Goal: Task Accomplishment & Management: Complete application form

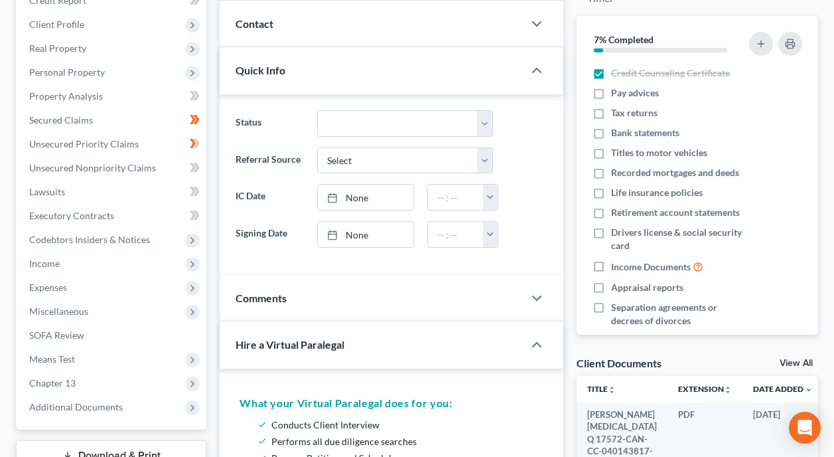
scroll to position [199, 0]
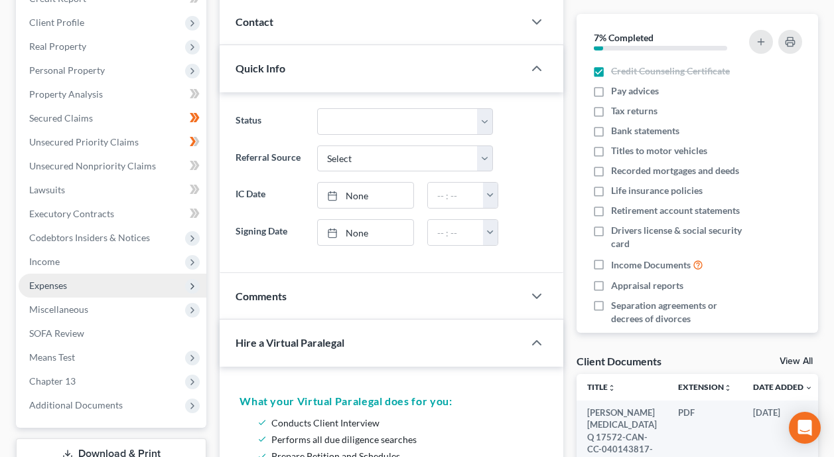
click at [52, 279] on span "Expenses" at bounding box center [48, 284] width 38 height 11
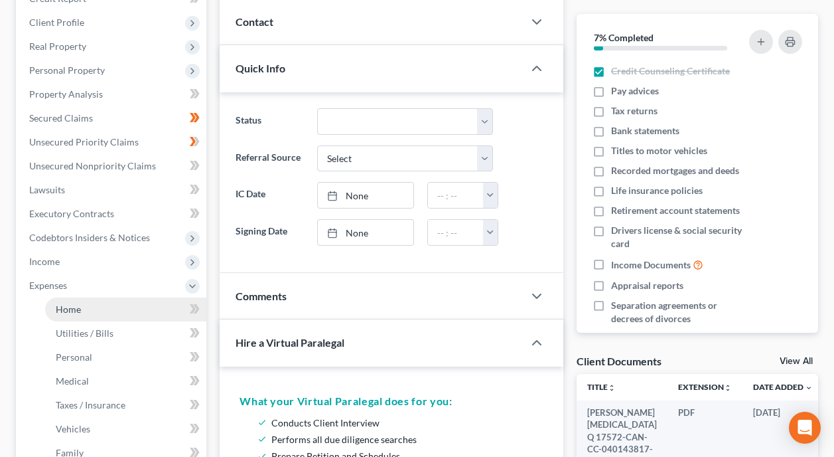
click at [119, 297] on link "Home" at bounding box center [125, 309] width 161 height 24
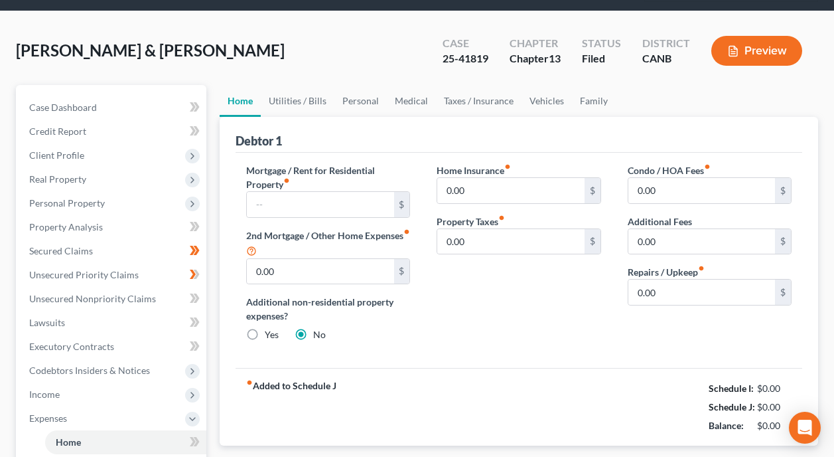
scroll to position [133, 0]
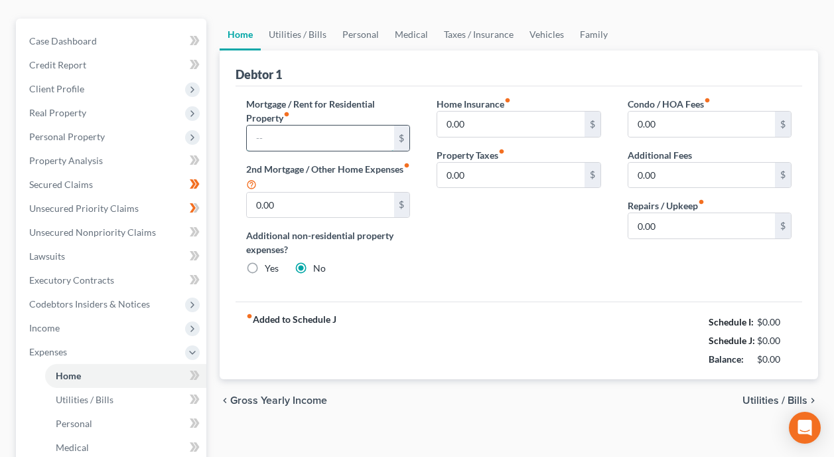
click at [361, 125] on input "text" at bounding box center [320, 137] width 147 height 25
type input "3,000"
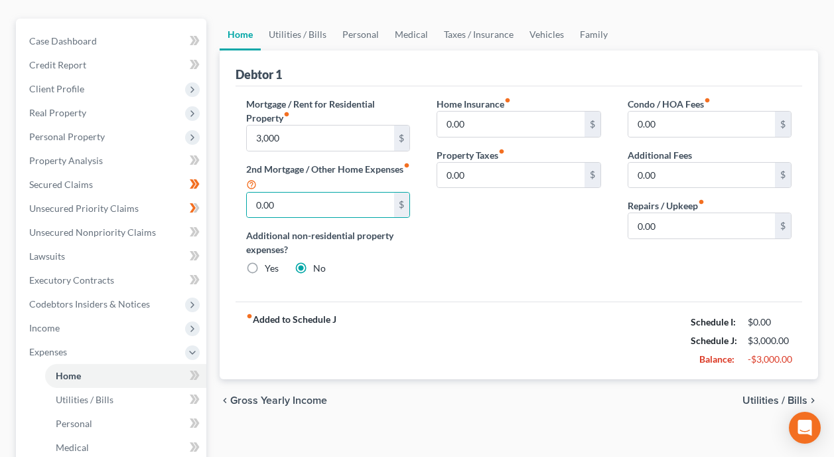
click at [265, 261] on label "Yes" at bounding box center [272, 267] width 14 height 13
click at [270, 261] on input "Yes" at bounding box center [274, 265] width 9 height 9
radio input "true"
radio input "false"
type input "3,000.00"
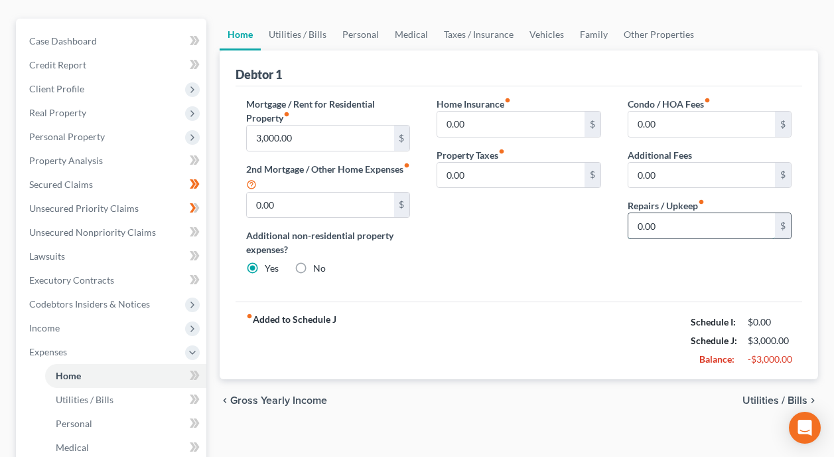
click at [684, 213] on input "0.00" at bounding box center [701, 225] width 147 height 25
type input "100"
click at [587, 301] on div "fiber_manual_record Added to Schedule J Schedule I: $0.00 Schedule J: $3,100.00…" at bounding box center [519, 340] width 567 height 78
click at [568, 268] on div "Mortgage / Rent for Residential Property fiber_manual_record 3,000.00 $ 2nd Mor…" at bounding box center [519, 194] width 567 height 216
click at [514, 225] on div "Home Insurance fiber_manual_record 0.00 $ Property Taxes fiber_manual_record 0.…" at bounding box center [518, 191] width 190 height 189
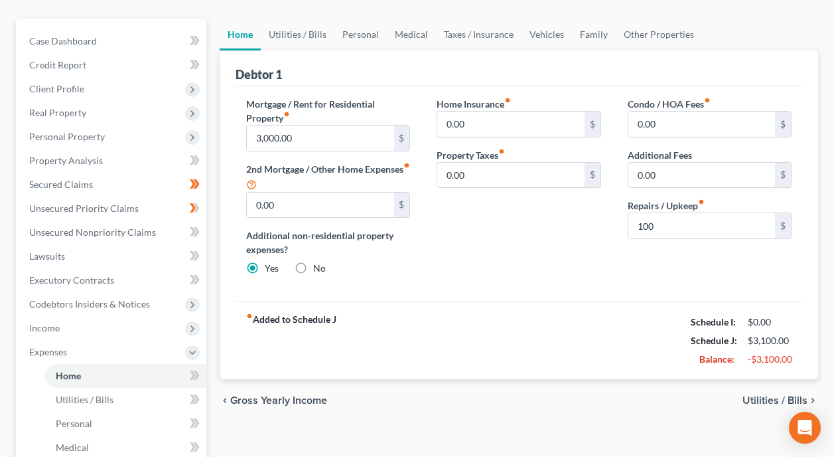
click at [498, 261] on div "Home Insurance fiber_manual_record 0.00 $ Property Taxes fiber_manual_record 0.…" at bounding box center [518, 191] width 190 height 189
click at [113, 388] on link "Utilities / Bills" at bounding box center [125, 400] width 161 height 24
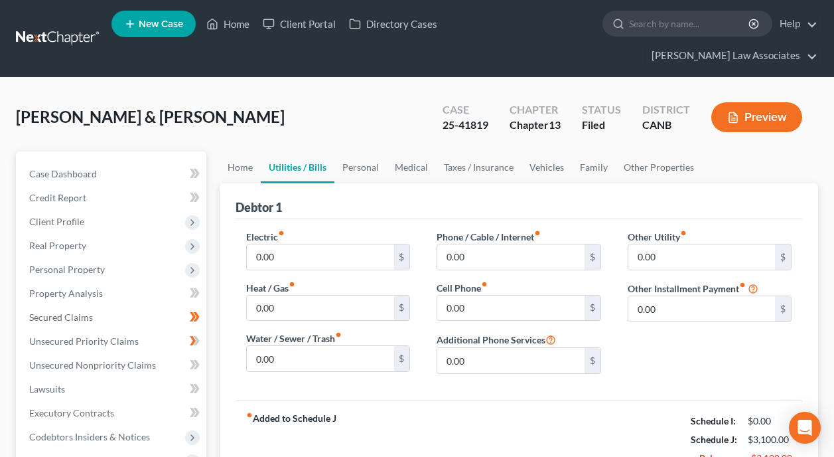
click at [690, 342] on div "Other Utility fiber_manual_record 0.00 $ Other Installment Payment fiber_manual…" at bounding box center [710, 307] width 190 height 155
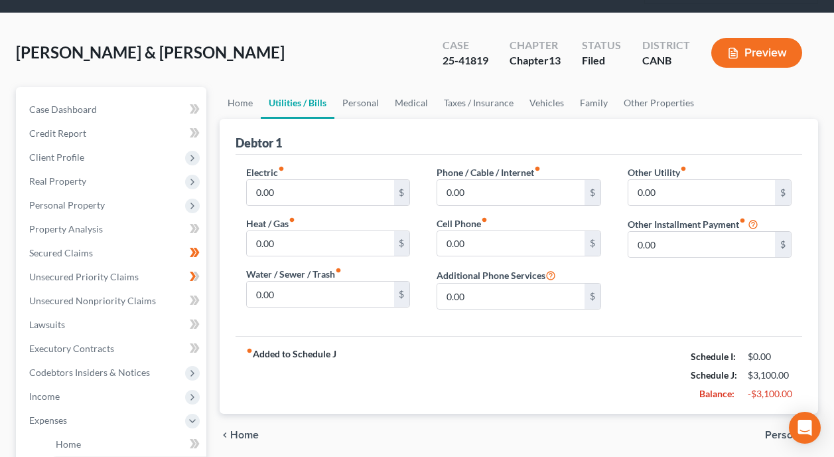
scroll to position [66, 0]
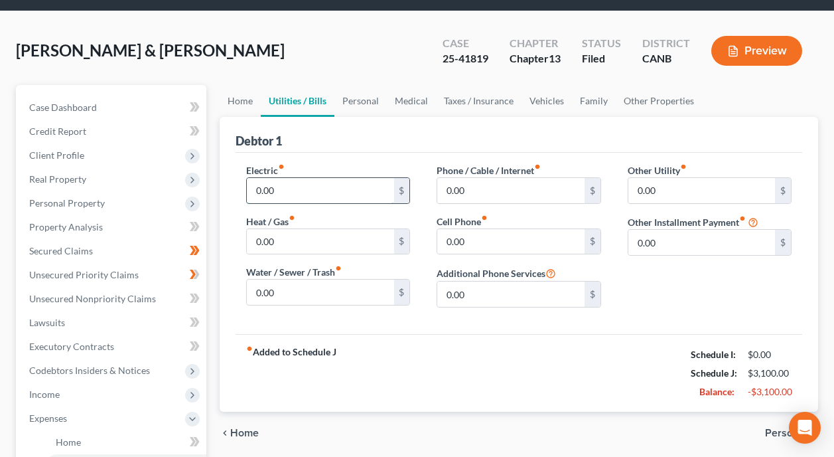
click at [328, 178] on input "0.00" at bounding box center [320, 190] width 147 height 25
type input "350"
click at [319, 279] on input "0.00" at bounding box center [320, 291] width 147 height 25
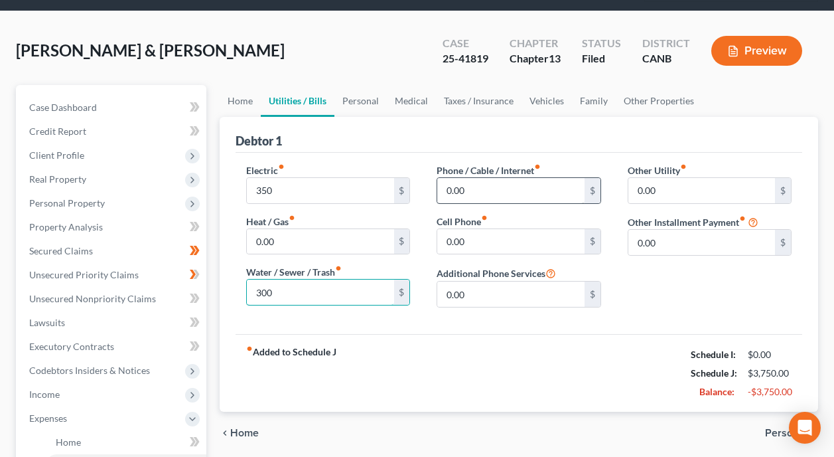
type input "300"
click at [500, 178] on input "0.00" at bounding box center [510, 190] width 147 height 25
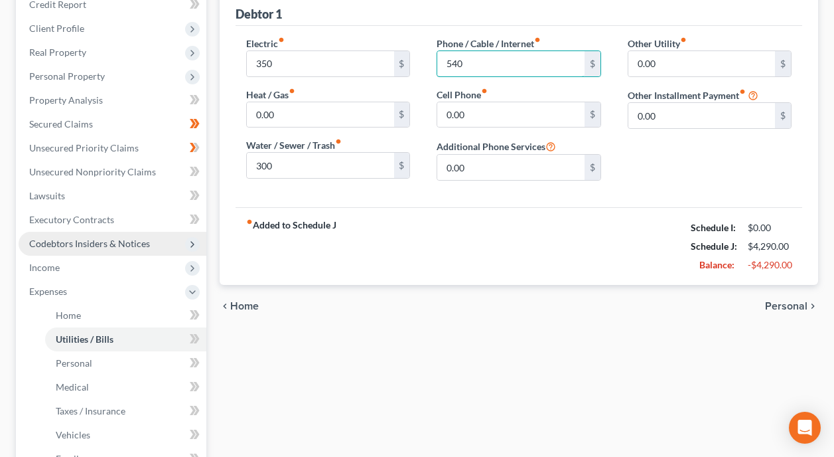
scroll to position [199, 0]
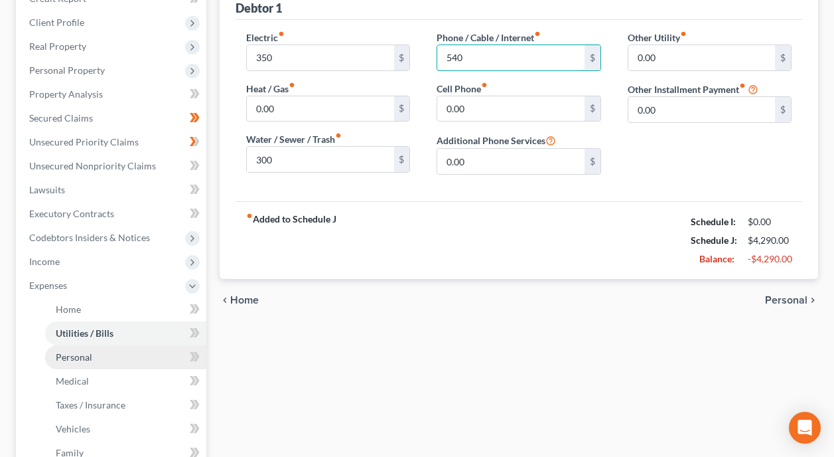
type input "540"
click at [124, 345] on link "Personal" at bounding box center [125, 357] width 161 height 24
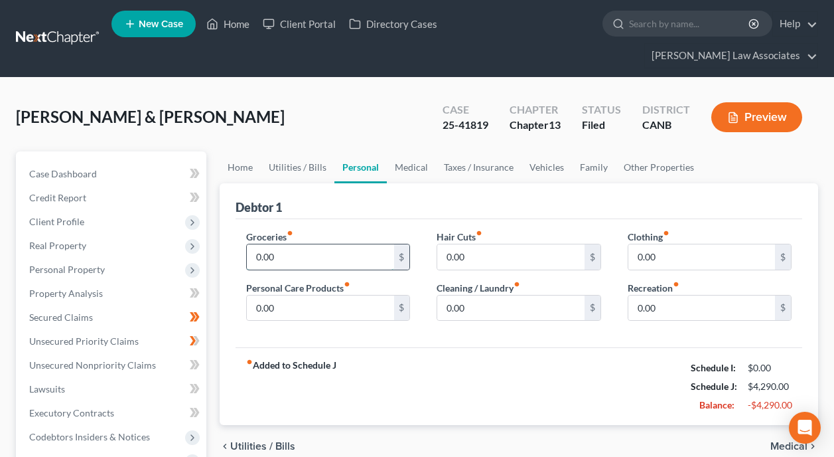
click at [332, 244] on input "0.00" at bounding box center [320, 256] width 147 height 25
type input "1,000"
click at [521, 295] on input "0.00" at bounding box center [510, 307] width 147 height 25
type input "200"
click at [515, 315] on div "Groceries fiber_manual_record 1,000 $ Personal Care Products fiber_manual_recor…" at bounding box center [519, 283] width 567 height 129
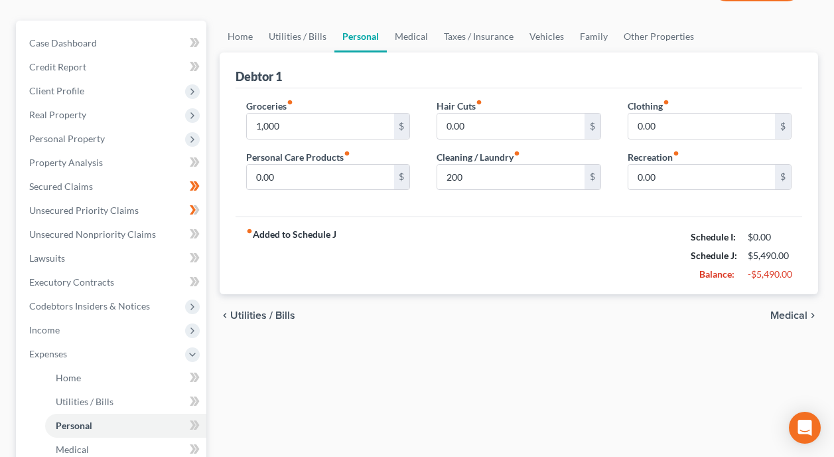
scroll to position [133, 0]
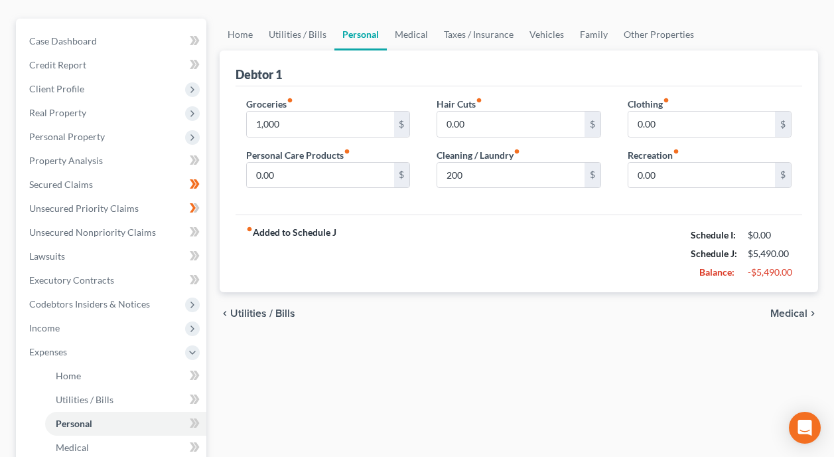
click at [789, 308] on span "Medical" at bounding box center [789, 313] width 37 height 11
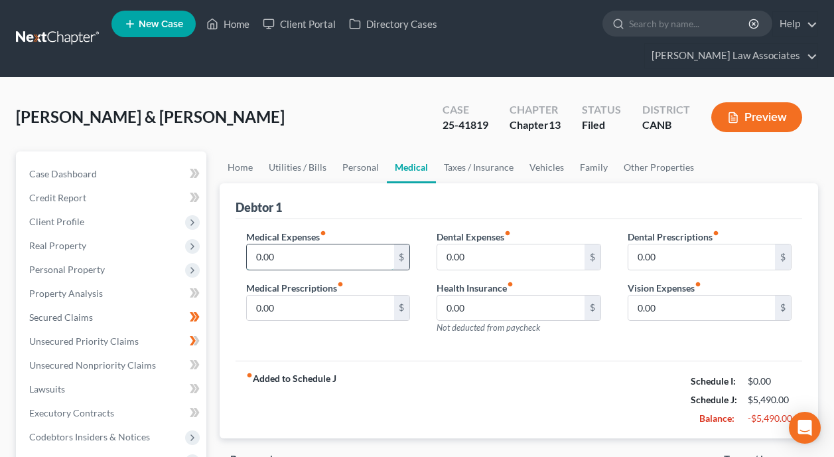
click at [354, 244] on input "0.00" at bounding box center [320, 256] width 147 height 25
type input "100"
click at [406, 360] on div "fiber_manual_record Added to Schedule J Schedule I: $0.00 Schedule J: $5,590.00…" at bounding box center [519, 399] width 567 height 78
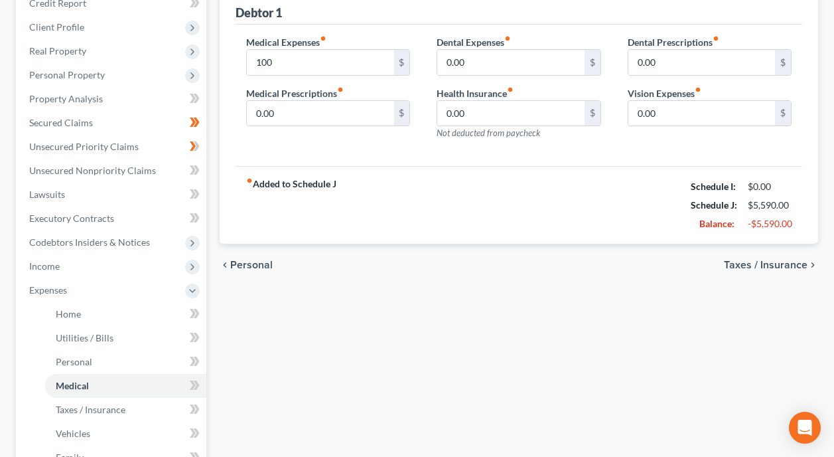
scroll to position [199, 0]
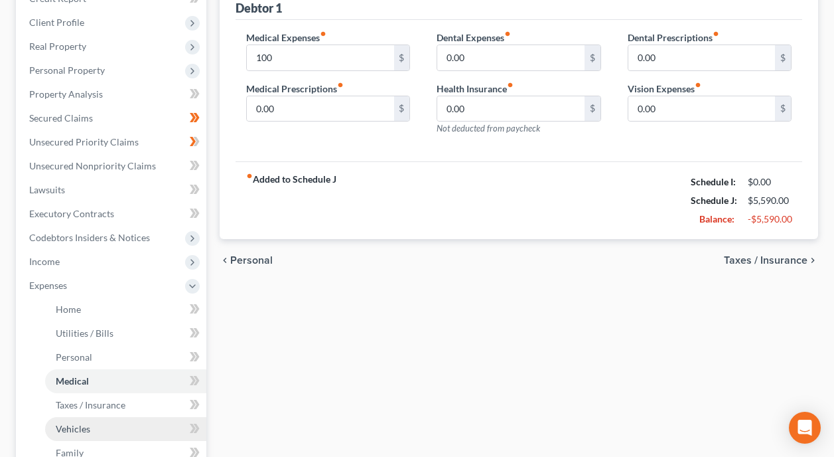
click at [97, 417] on link "Vehicles" at bounding box center [125, 429] width 161 height 24
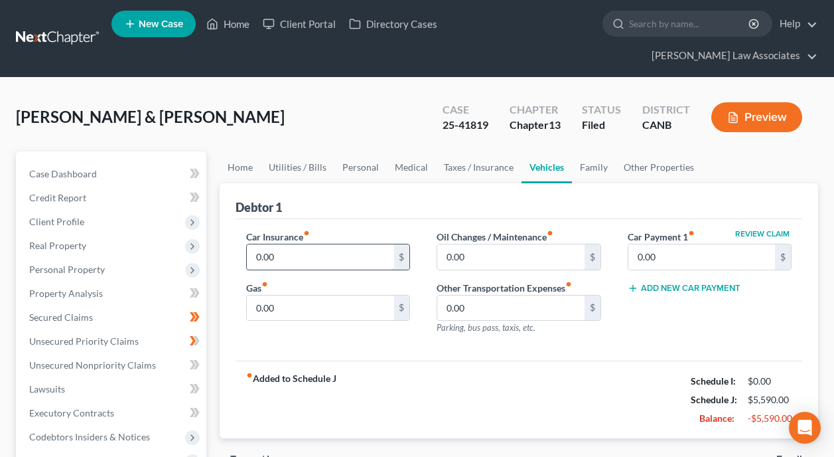
click at [326, 244] on input "0.00" at bounding box center [320, 256] width 147 height 25
type input "350"
click at [609, 372] on div "fiber_manual_record Added to Schedule J Schedule I: $0.00 Schedule J: $5,940.00…" at bounding box center [519, 399] width 567 height 78
click at [710, 244] on input "0.00" at bounding box center [701, 256] width 147 height 25
click at [510, 360] on div "fiber_manual_record Added to Schedule J Schedule I: $0.00 Schedule J: $5,940.00…" at bounding box center [519, 399] width 567 height 78
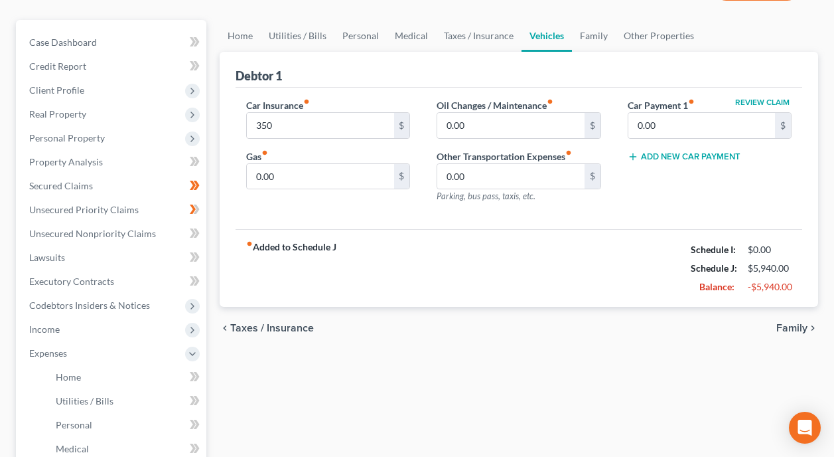
scroll to position [133, 0]
click at [792, 321] on span "Family" at bounding box center [791, 326] width 31 height 11
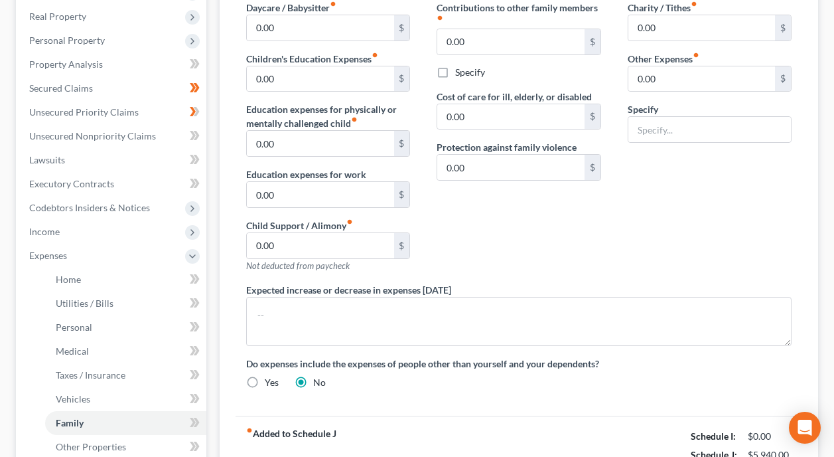
scroll to position [332, 0]
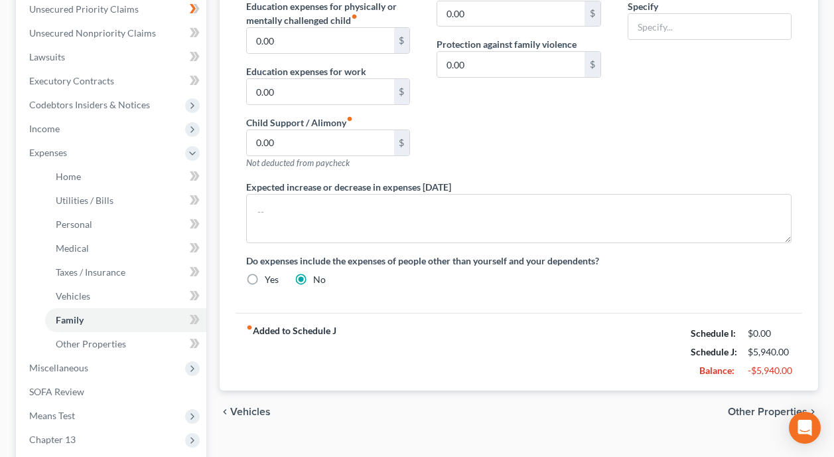
click at [774, 406] on span "Other Properties" at bounding box center [768, 411] width 80 height 11
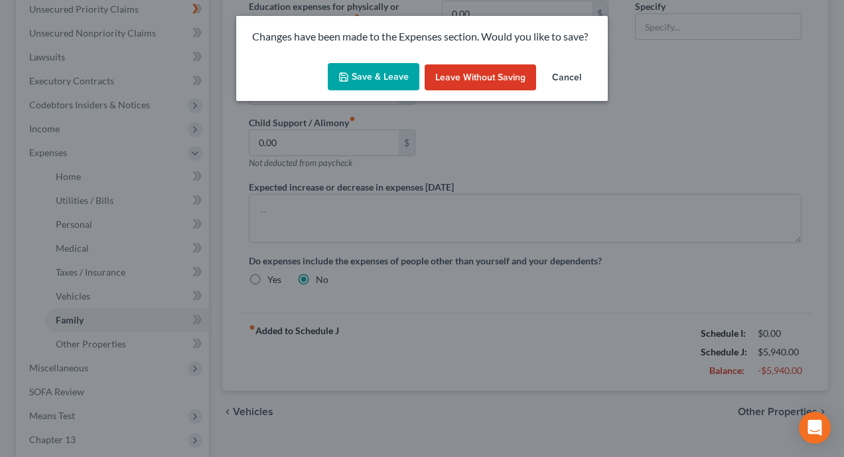
click at [381, 76] on button "Save & Leave" at bounding box center [374, 77] width 92 height 28
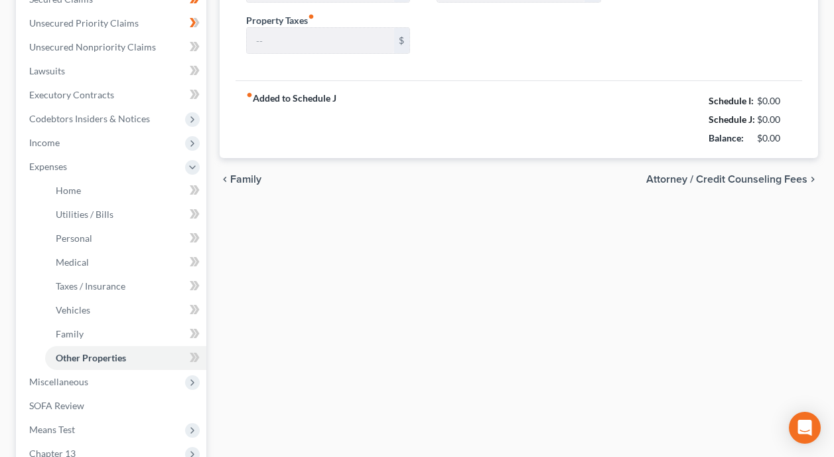
type input "0.00"
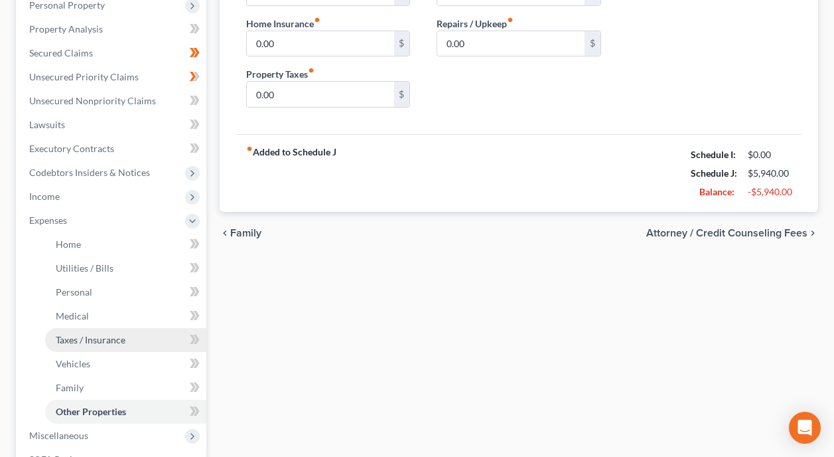
scroll to position [265, 0]
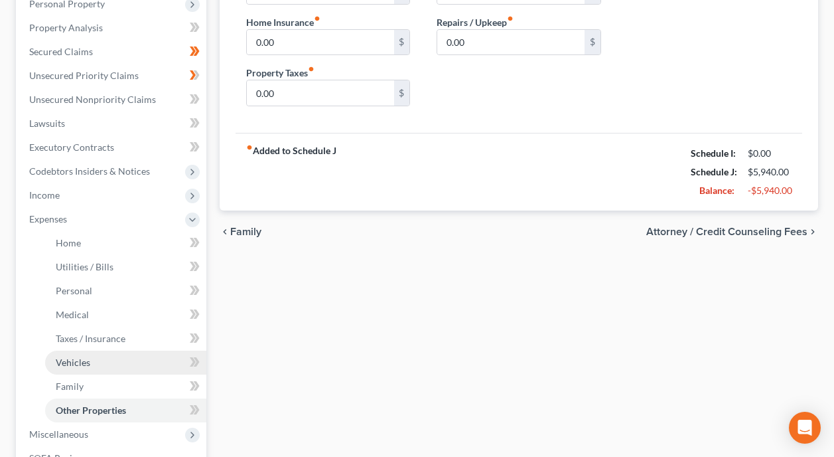
click at [80, 356] on span "Vehicles" at bounding box center [73, 361] width 35 height 11
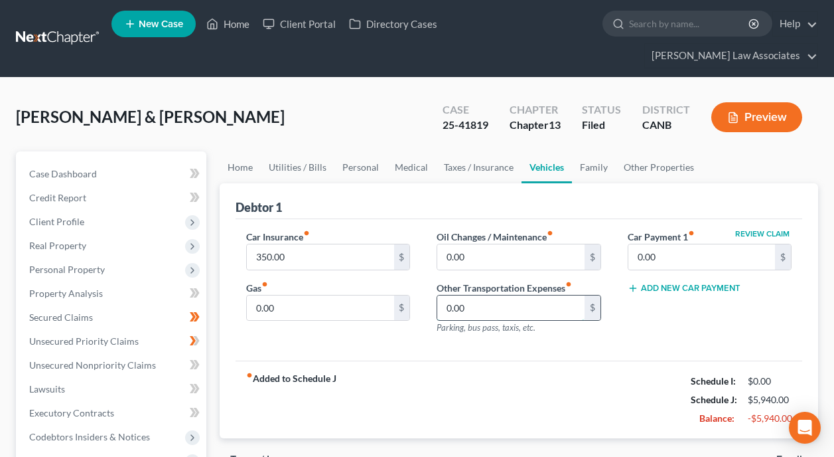
click at [518, 295] on input "0.00" at bounding box center [510, 307] width 147 height 25
type input "650"
click at [574, 360] on div "fiber_manual_record Added to Schedule J Schedule I: $0.00 Schedule J: $6,590.00…" at bounding box center [519, 399] width 567 height 78
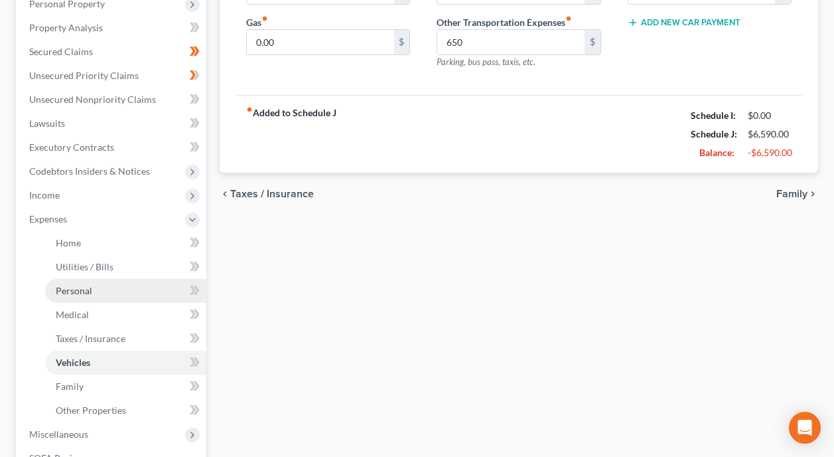
click at [110, 279] on link "Personal" at bounding box center [125, 291] width 161 height 24
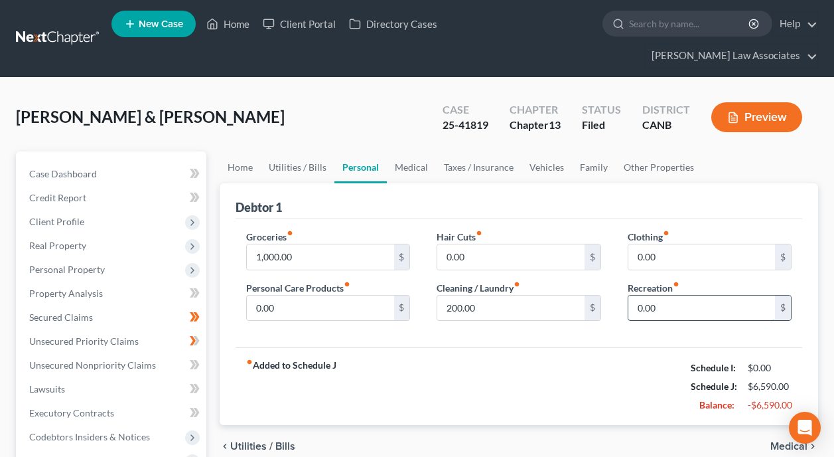
click at [725, 295] on input "0.00" at bounding box center [701, 307] width 147 height 25
type input "100"
click at [604, 347] on div "fiber_manual_record Added to Schedule J Schedule I: $0.00 Schedule J: $6,690.00…" at bounding box center [519, 386] width 567 height 78
click at [621, 347] on div "fiber_manual_record Added to Schedule J Schedule I: $0.00 Schedule J: $6,690.00…" at bounding box center [519, 386] width 567 height 78
click at [619, 347] on div "fiber_manual_record Added to Schedule J Schedule I: $0.00 Schedule J: $6,690.00…" at bounding box center [519, 386] width 567 height 78
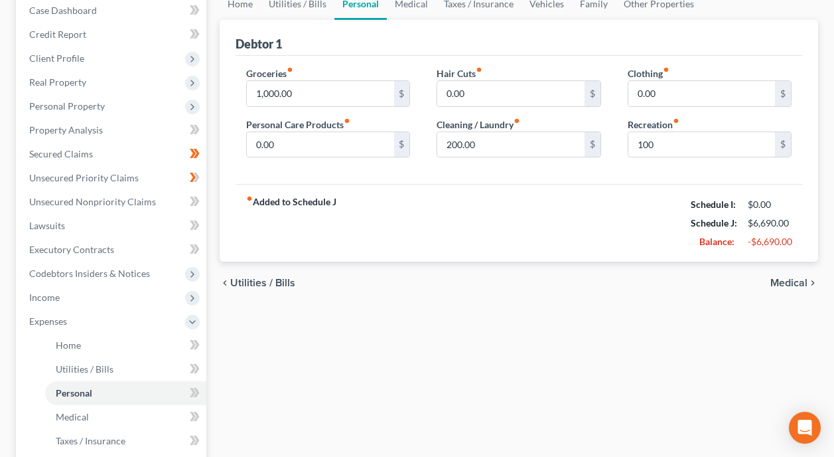
scroll to position [265, 0]
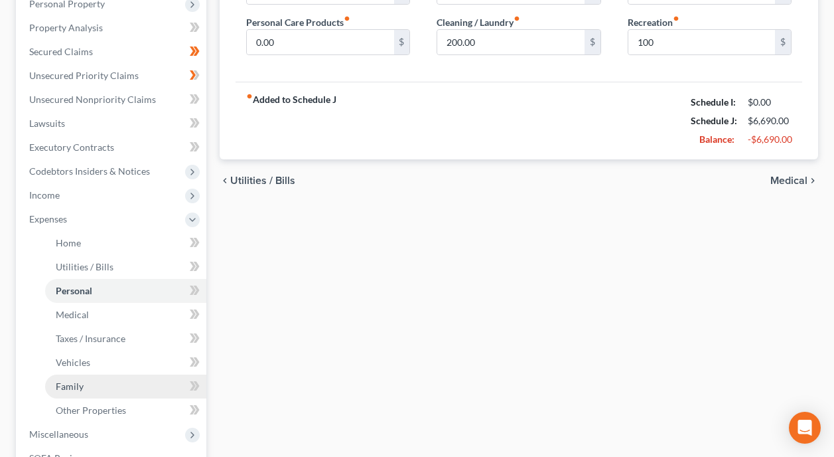
click at [91, 374] on link "Family" at bounding box center [125, 386] width 161 height 24
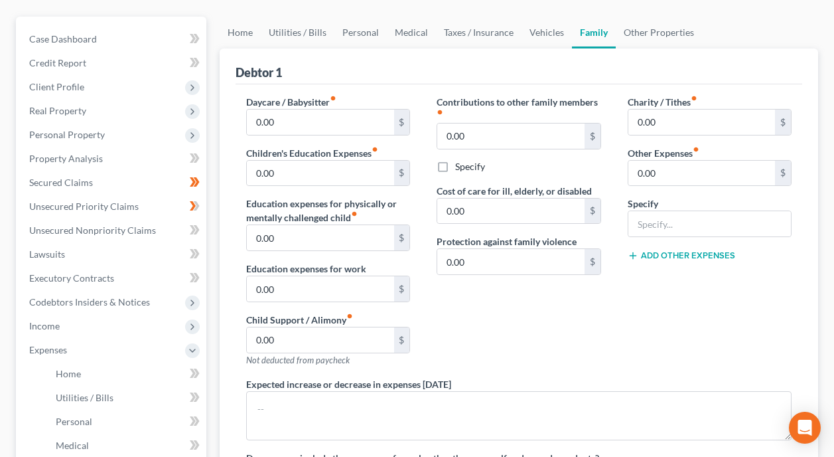
scroll to position [133, 0]
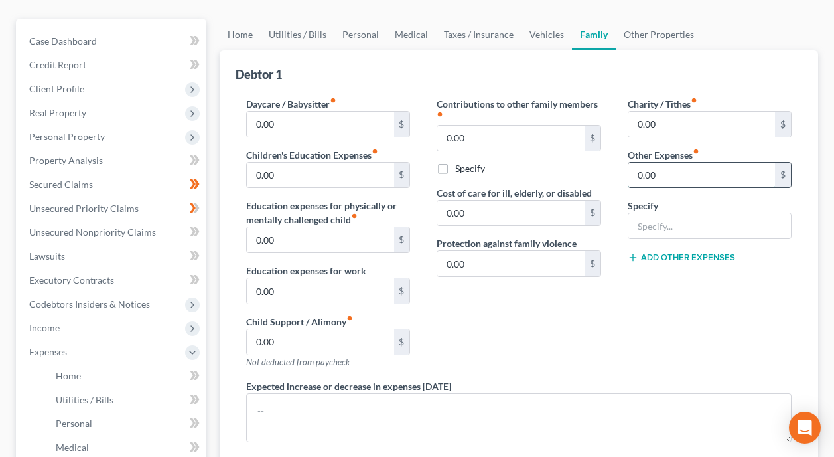
click at [709, 163] on input "0.00" at bounding box center [701, 175] width 147 height 25
click at [639, 252] on button "Add Other Expenses" at bounding box center [682, 257] width 108 height 11
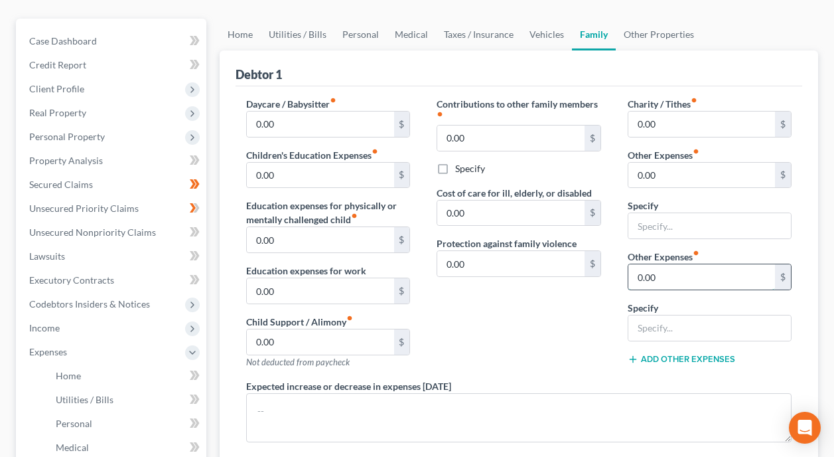
click at [673, 264] on input "0.00" at bounding box center [701, 276] width 147 height 25
type input "200"
drag, startPoint x: 701, startPoint y: 285, endPoint x: 683, endPoint y: 313, distance: 33.5
click at [701, 301] on div "Specify" at bounding box center [710, 321] width 164 height 40
click at [709, 315] on input "text" at bounding box center [709, 327] width 163 height 25
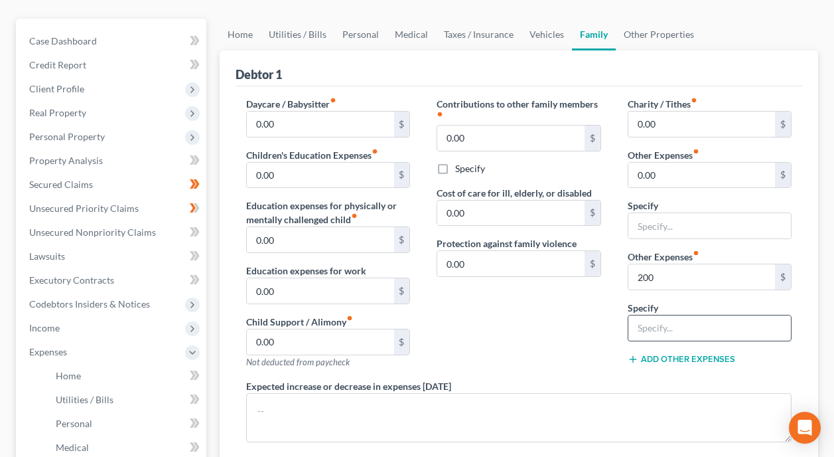
click at [705, 315] on input "text" at bounding box center [709, 327] width 163 height 25
type input "Payment to Solar City Corp."
click at [679, 354] on button "Add Other Expenses" at bounding box center [682, 359] width 108 height 11
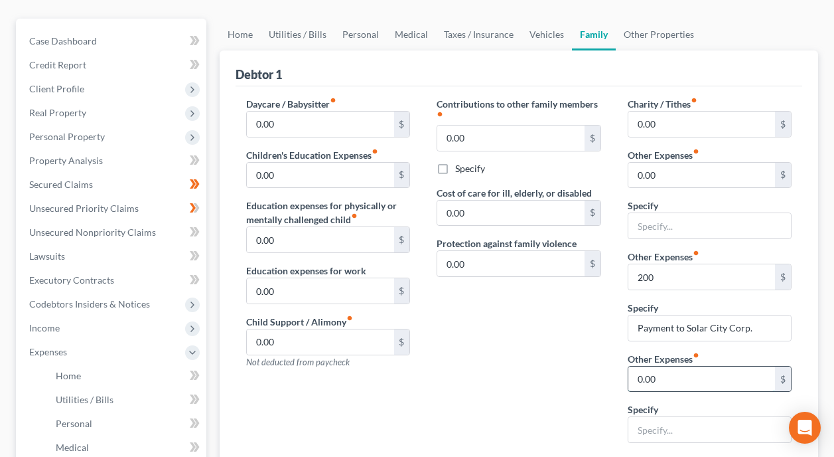
click at [700, 366] on input "0.00" at bounding box center [701, 378] width 147 height 25
type input "200"
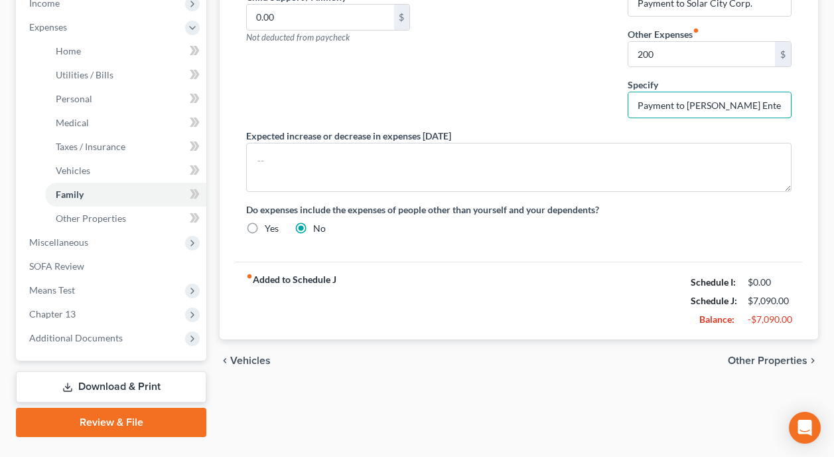
scroll to position [464, 0]
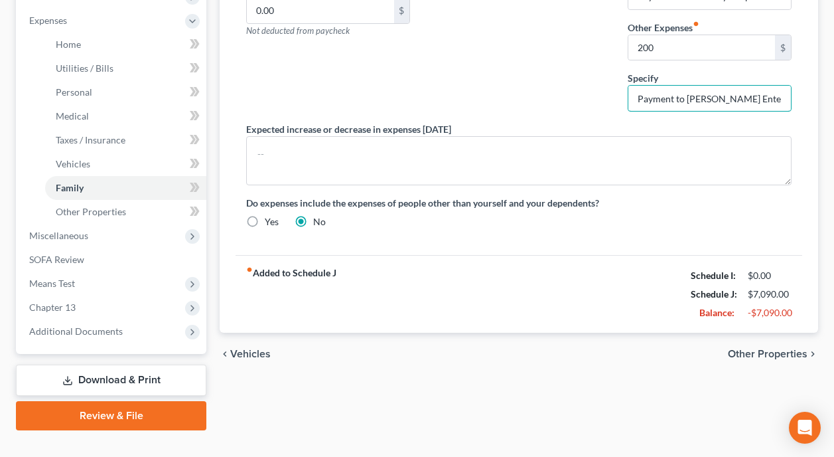
type input "Payment to [PERSON_NAME] Enterprise"
click at [766, 348] on span "Other Properties" at bounding box center [768, 353] width 80 height 11
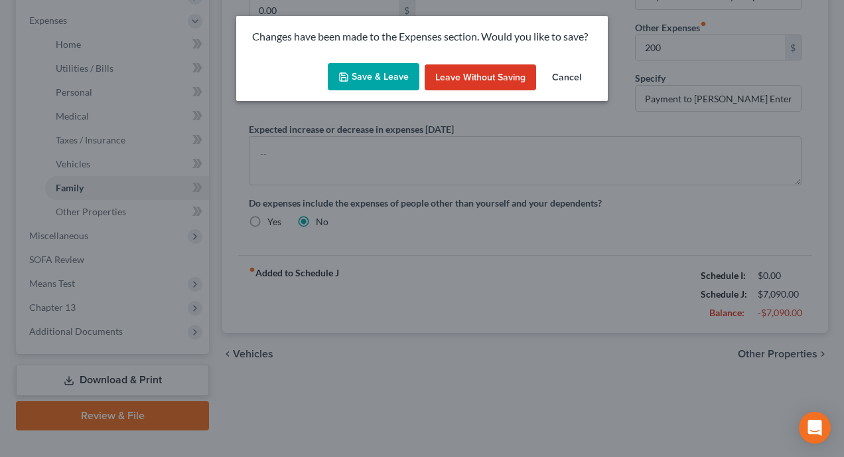
click at [372, 72] on button "Save & Leave" at bounding box center [374, 77] width 92 height 28
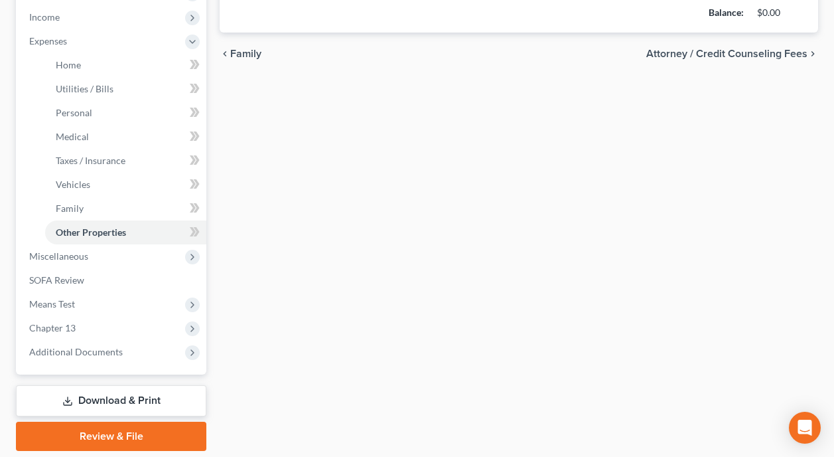
type input "0.00"
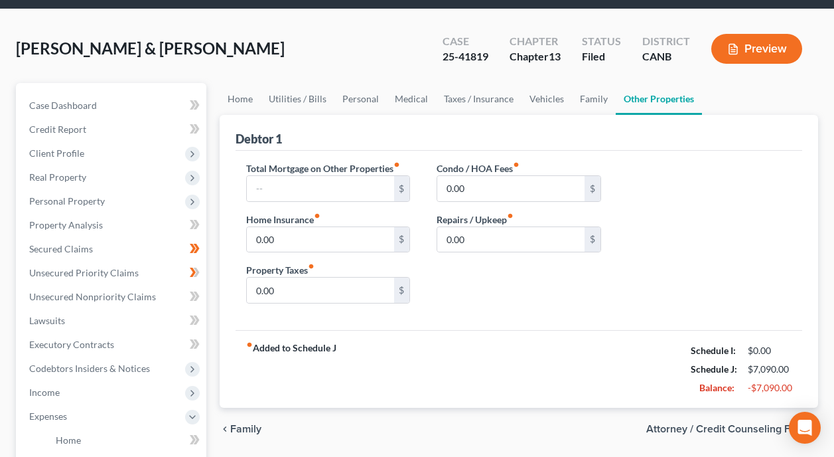
scroll to position [66, 0]
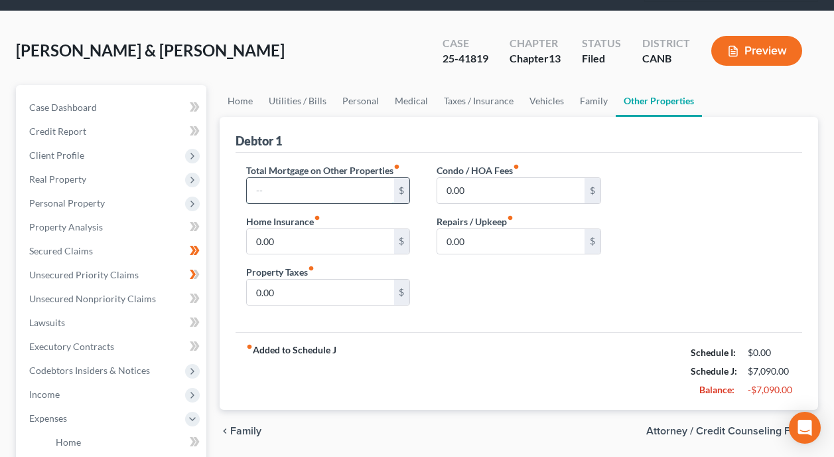
click at [338, 178] on input "text" at bounding box center [320, 190] width 147 height 25
click at [542, 267] on div "Condo / HOA Fees fiber_manual_record 0.00 $ Repairs / Upkeep fiber_manual_recor…" at bounding box center [518, 239] width 190 height 153
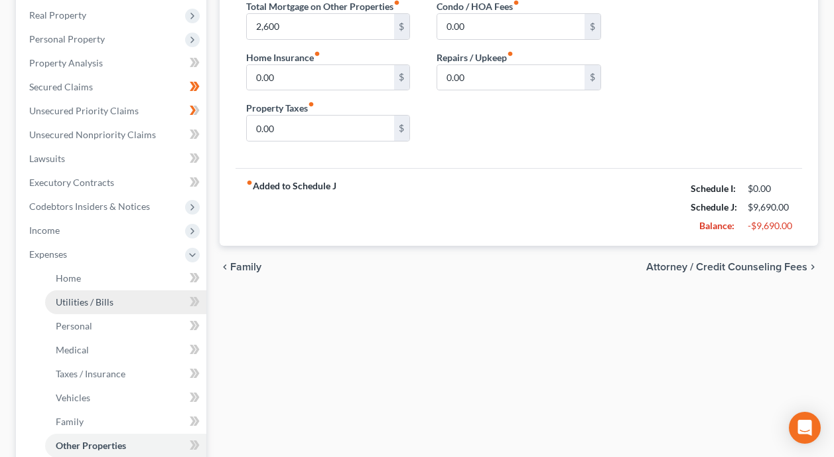
scroll to position [265, 0]
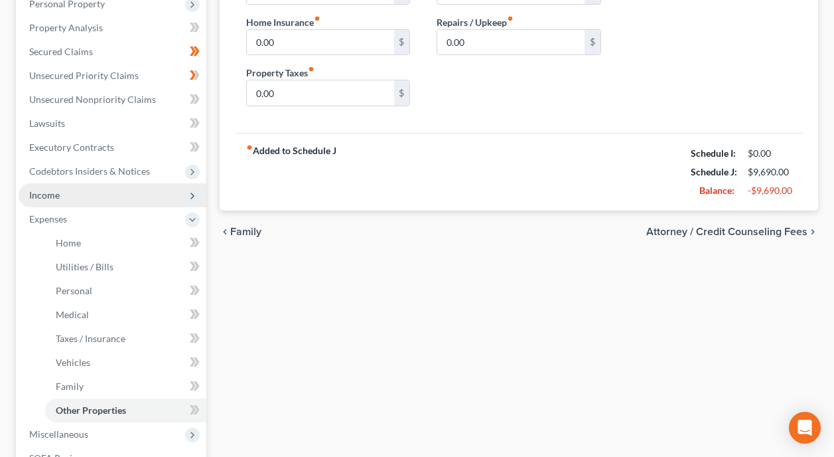
click at [96, 183] on span "Income" at bounding box center [113, 195] width 188 height 24
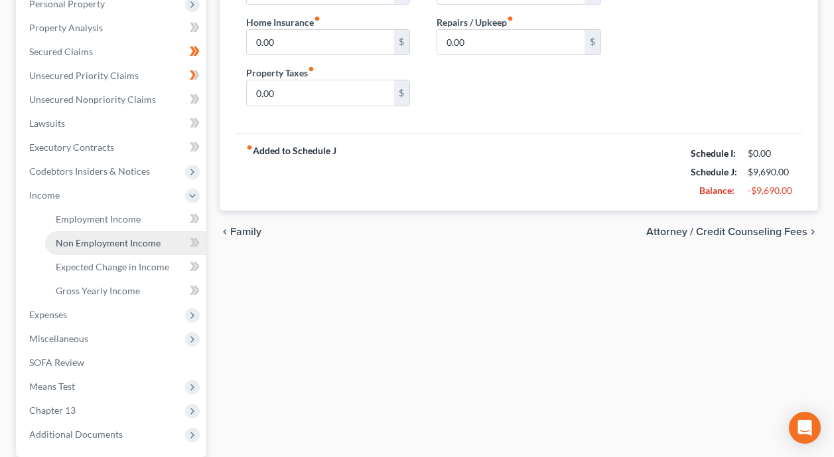
click at [123, 237] on span "Non Employment Income" at bounding box center [108, 242] width 105 height 11
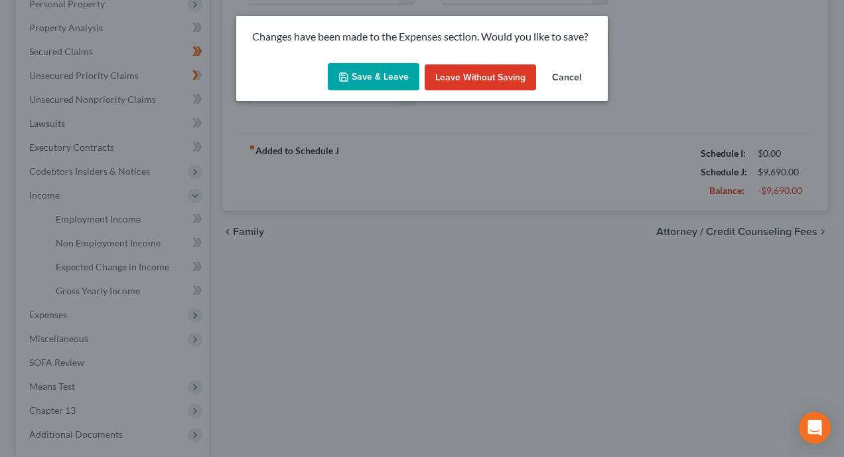
click at [375, 77] on button "Save & Leave" at bounding box center [374, 77] width 92 height 28
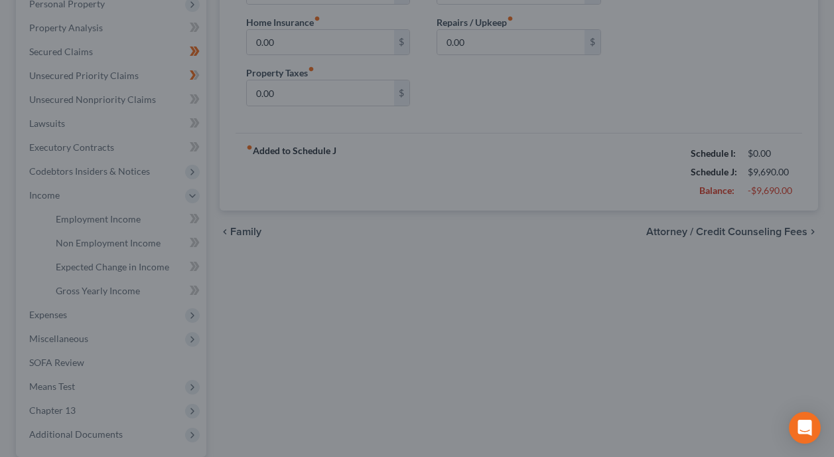
type input "2,600.00"
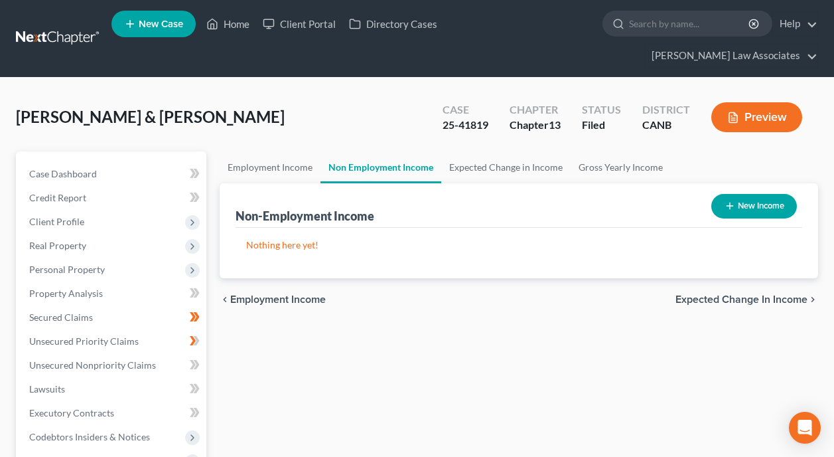
click at [758, 194] on button "New Income" at bounding box center [754, 206] width 86 height 25
select select "0"
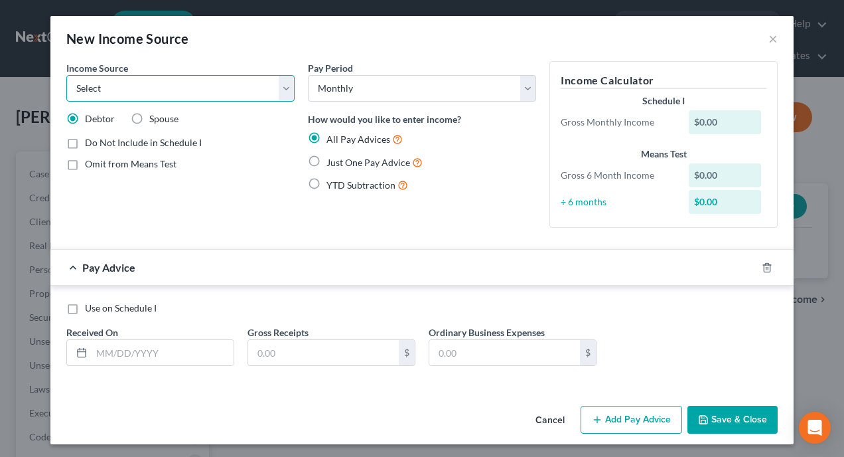
click at [286, 81] on select "Select Unemployment Disability (from employer) Pension Retirement Social Securi…" at bounding box center [180, 88] width 228 height 27
select select "9"
click at [66, 75] on select "Select Unemployment Disability (from employer) Pension Retirement Social Securi…" at bounding box center [180, 88] width 228 height 27
click at [149, 119] on label "Spouse" at bounding box center [163, 118] width 29 height 13
click at [155, 119] on input "Spouse" at bounding box center [159, 116] width 9 height 9
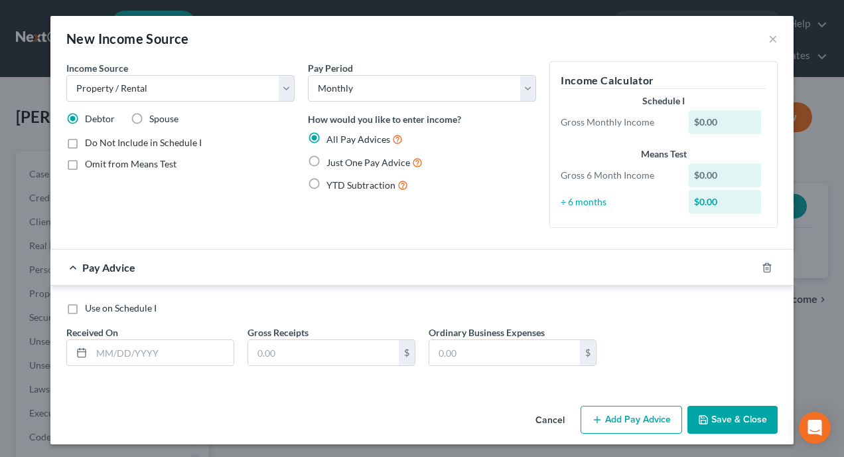
radio input "true"
click at [85, 118] on label "Debtor" at bounding box center [100, 118] width 30 height 13
click at [90, 118] on input "Debtor" at bounding box center [94, 116] width 9 height 9
radio input "true"
click at [530, 89] on select "Select Monthly Twice Monthly Every Other Week Weekly" at bounding box center [422, 88] width 228 height 27
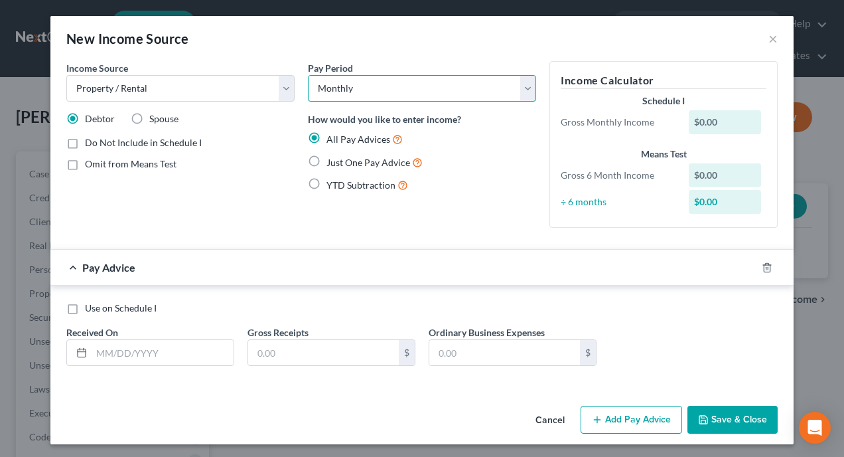
click at [526, 89] on select "Select Monthly Twice Monthly Every Other Week Weekly" at bounding box center [422, 88] width 228 height 27
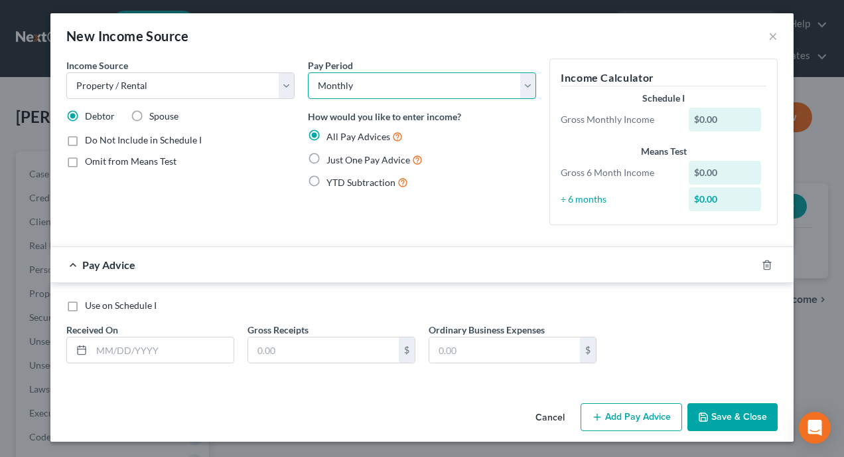
scroll to position [3, 0]
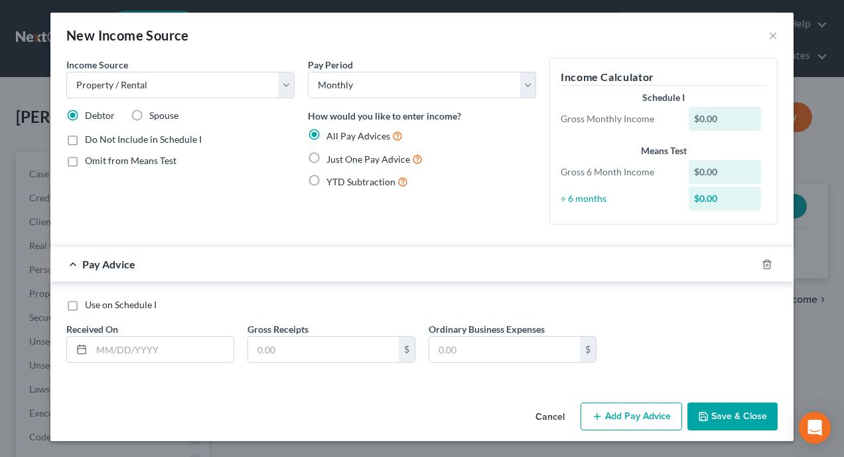
click at [327, 183] on label "YTD Subtraction" at bounding box center [368, 181] width 82 height 15
click at [332, 183] on input "YTD Subtraction" at bounding box center [336, 178] width 9 height 9
radio input "true"
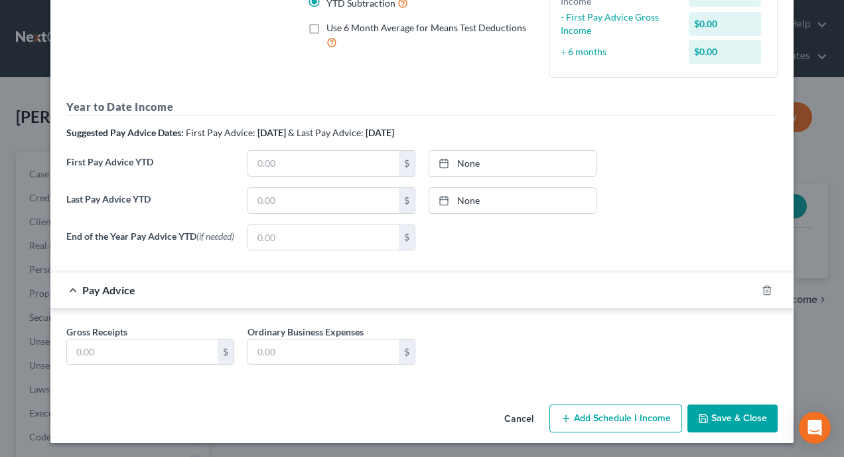
scroll to position [186, 0]
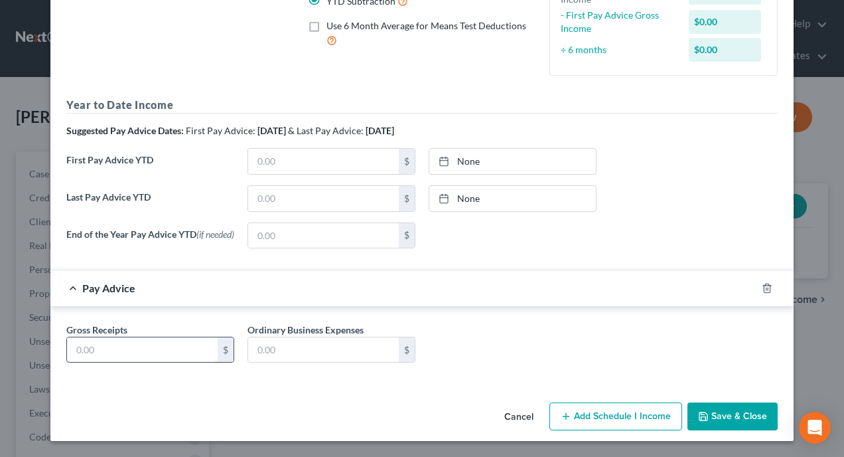
click at [202, 350] on input "text" at bounding box center [142, 349] width 151 height 25
type input "31,200"
paste input "31200"
type input "31200"
click at [515, 334] on div "Gross Receipts 31,200 $ Ordinary Business Expenses 31200 $" at bounding box center [422, 348] width 725 height 51
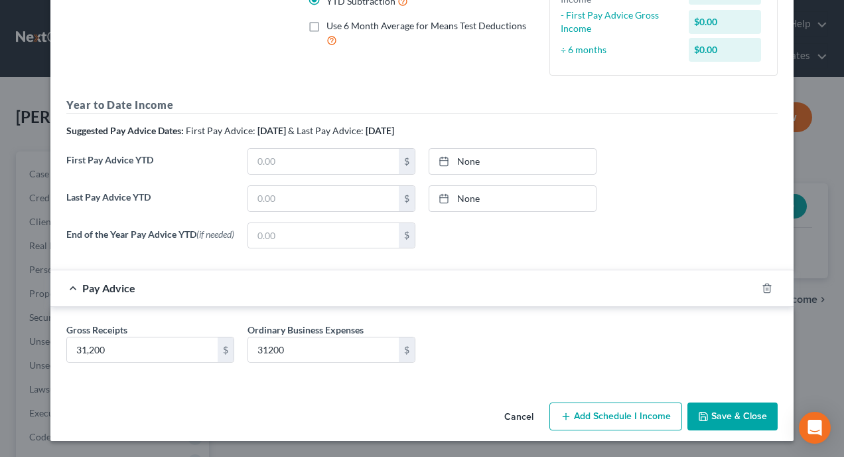
click at [730, 413] on button "Save & Close" at bounding box center [733, 416] width 90 height 28
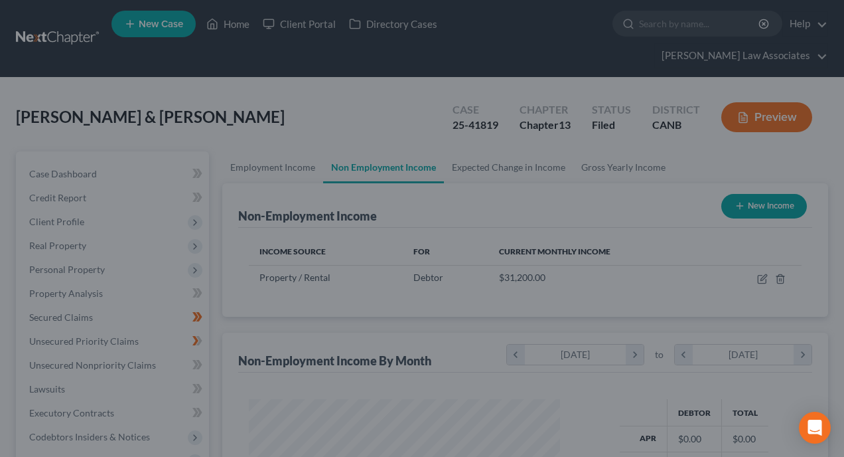
scroll to position [238, 333]
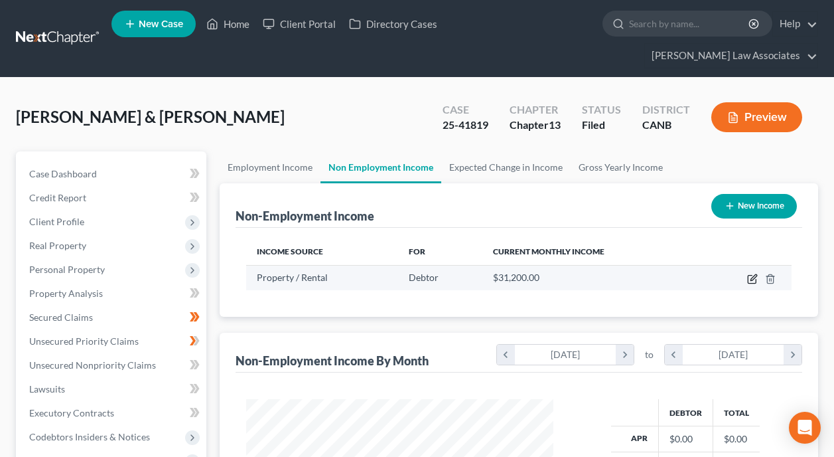
click at [751, 273] on icon "button" at bounding box center [752, 278] width 11 height 11
select select "9"
select select "0"
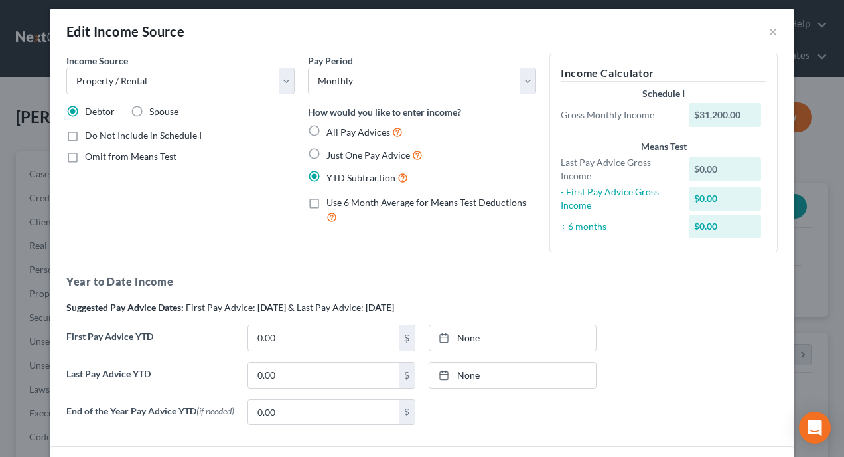
scroll to position [0, 0]
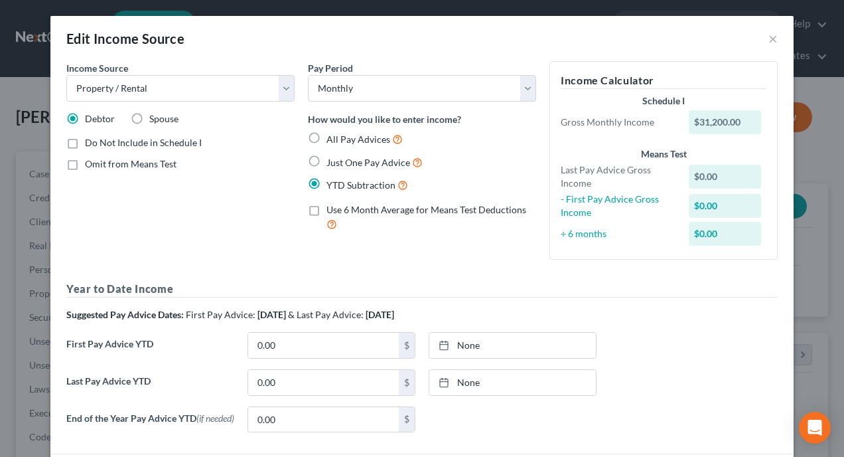
click at [745, 119] on div "$31,200.00" at bounding box center [725, 122] width 73 height 24
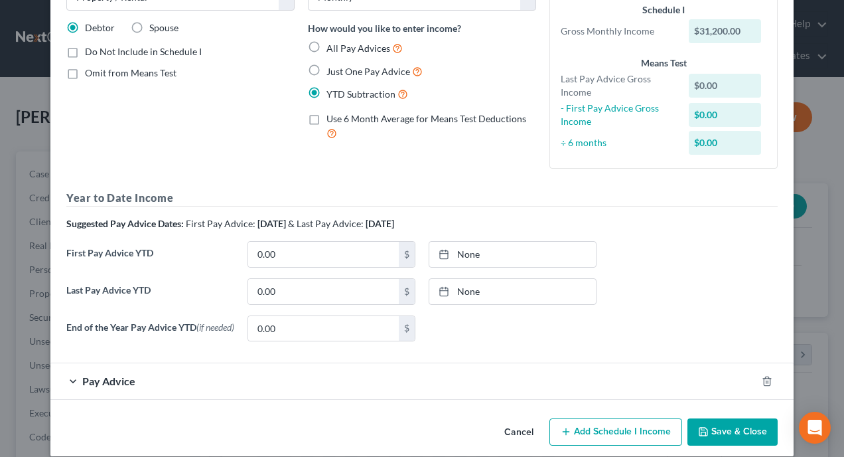
scroll to position [109, 0]
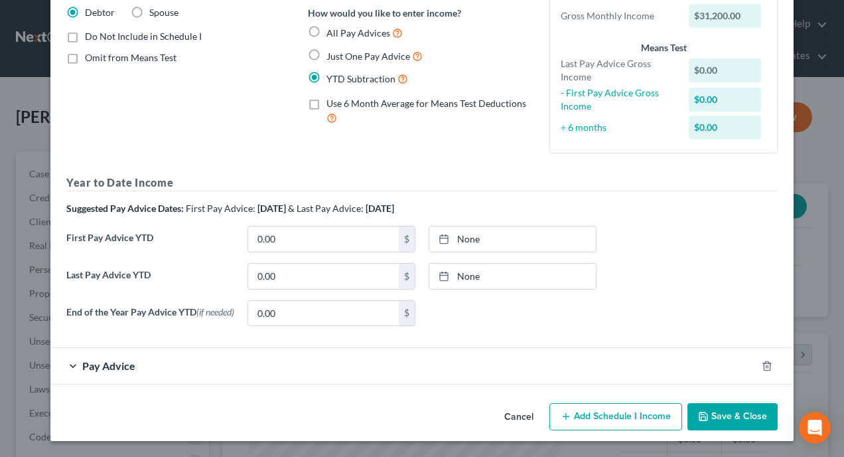
click at [66, 368] on div "Pay Advice" at bounding box center [403, 365] width 706 height 35
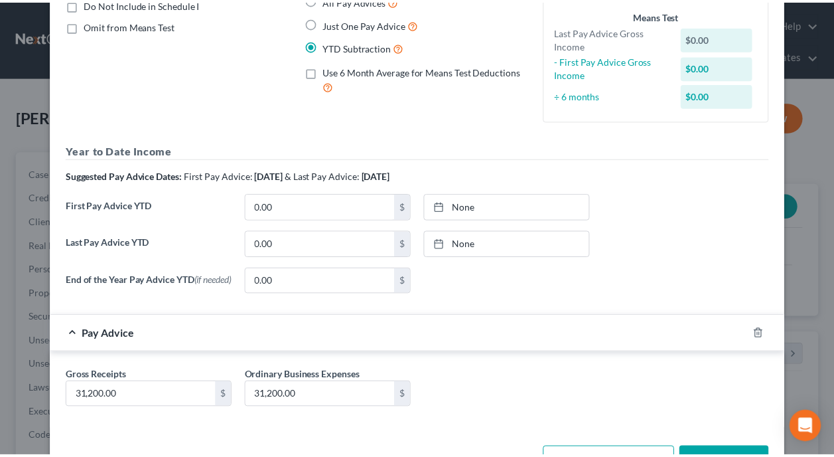
scroll to position [186, 0]
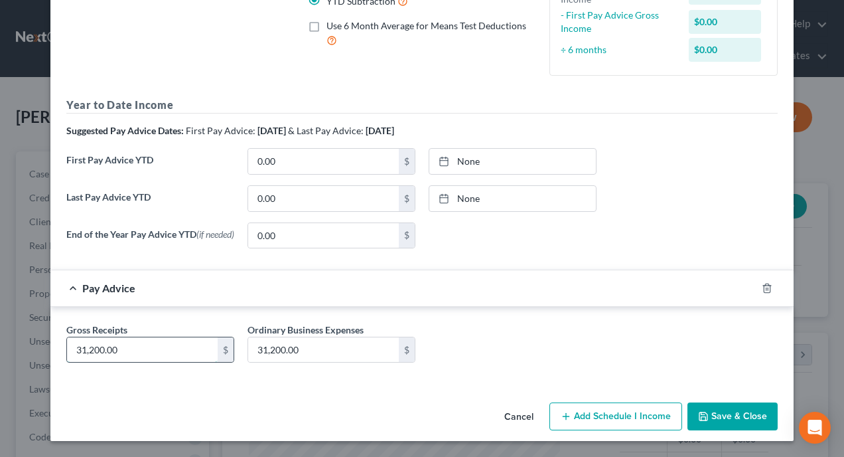
click at [163, 354] on input "31,200.00" at bounding box center [142, 349] width 151 height 25
type input "2,600"
click at [724, 414] on button "Save & Close" at bounding box center [733, 416] width 90 height 28
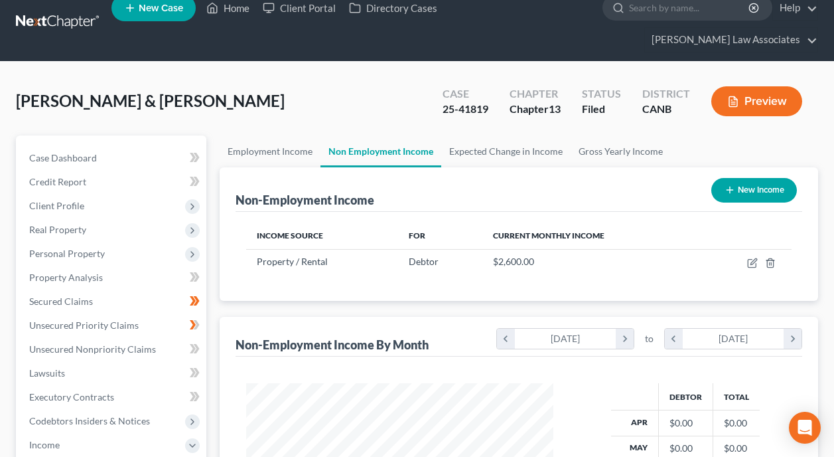
scroll to position [0, 0]
